Goal: Navigation & Orientation: Find specific page/section

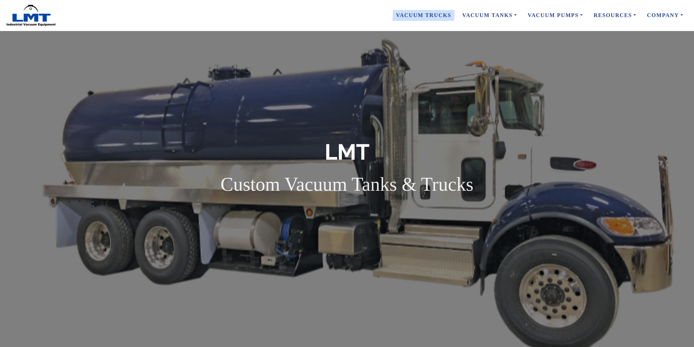
click at [439, 16] on link "Vacuum Trucks" at bounding box center [423, 15] width 66 height 14
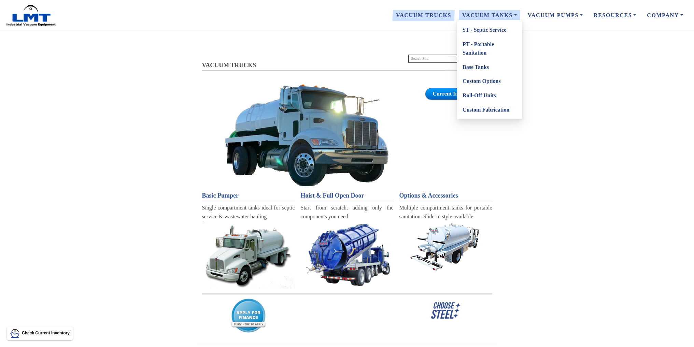
click at [489, 44] on link "PT - Portable Sanitation" at bounding box center [489, 48] width 65 height 23
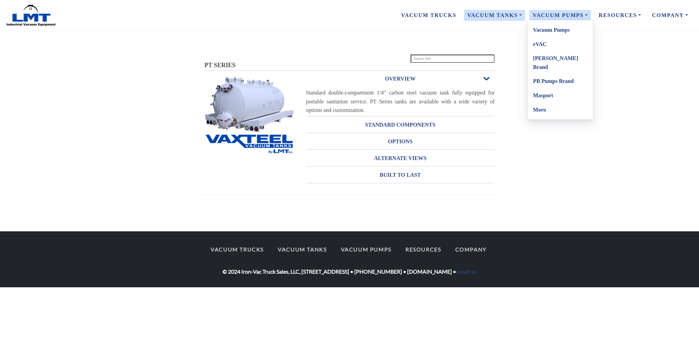
click at [555, 31] on link "Vacuum Pumps" at bounding box center [560, 30] width 65 height 14
